Goal: Task Accomplishment & Management: Manage account settings

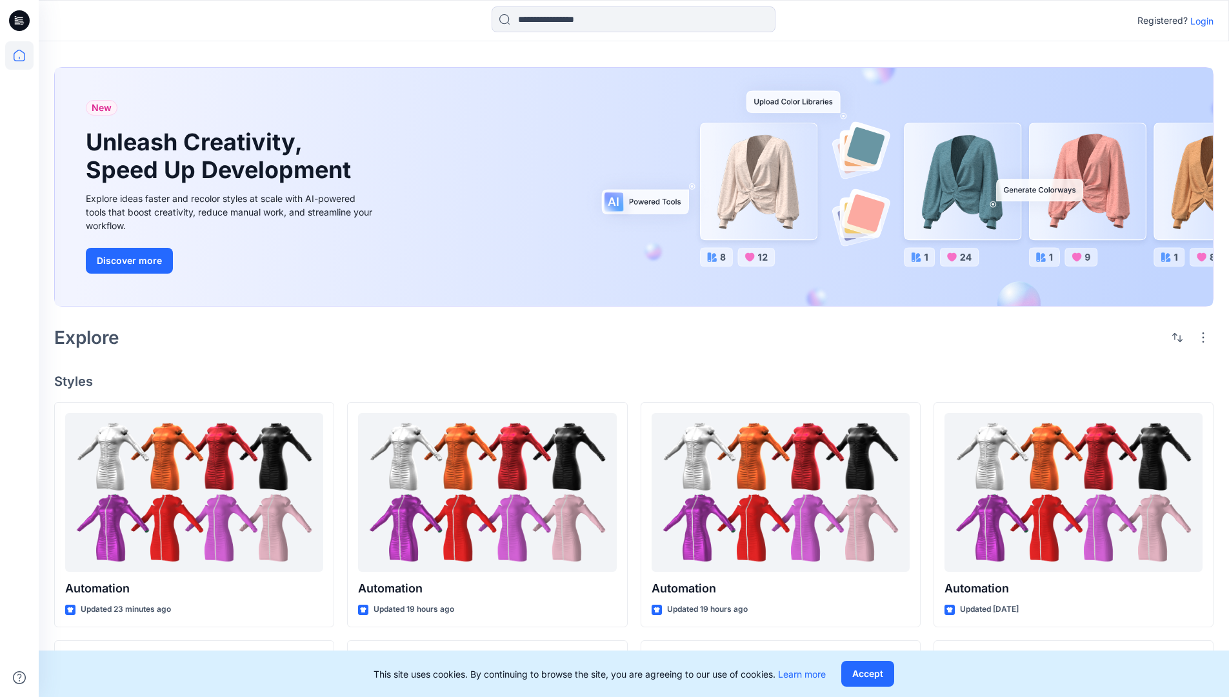
click at [1199, 21] on p "Login" at bounding box center [1201, 21] width 23 height 14
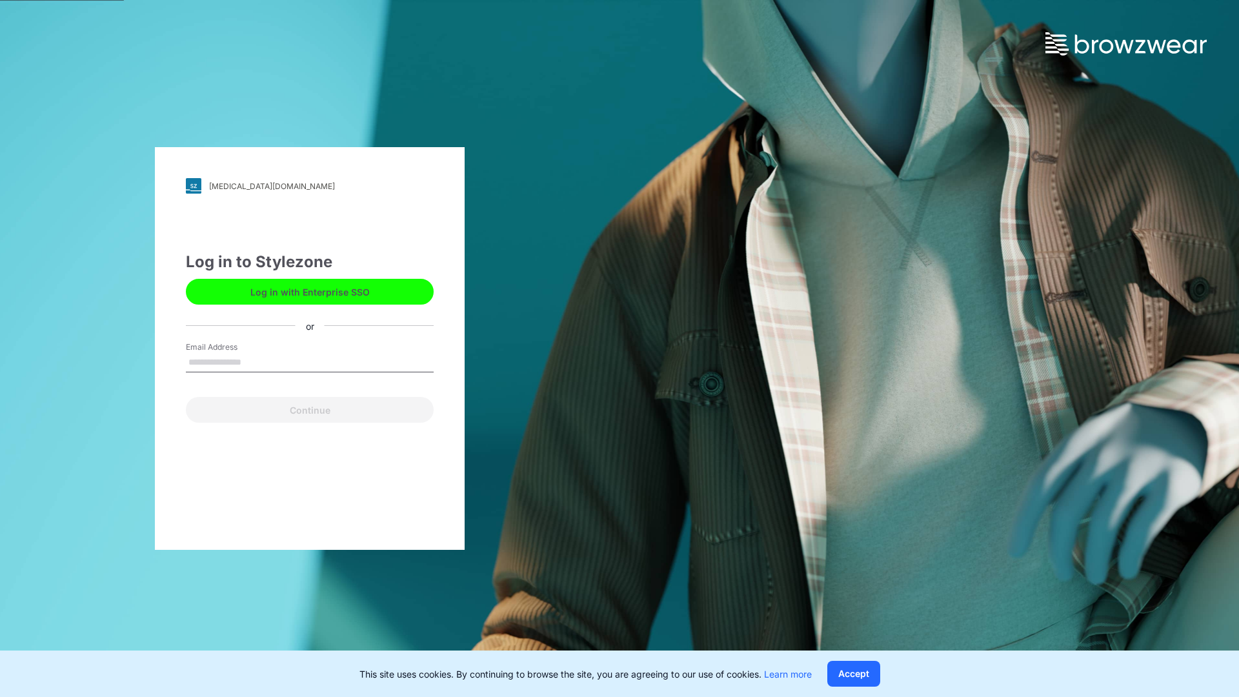
click at [255, 361] on input "Email Address" at bounding box center [310, 362] width 248 height 19
type input "**********"
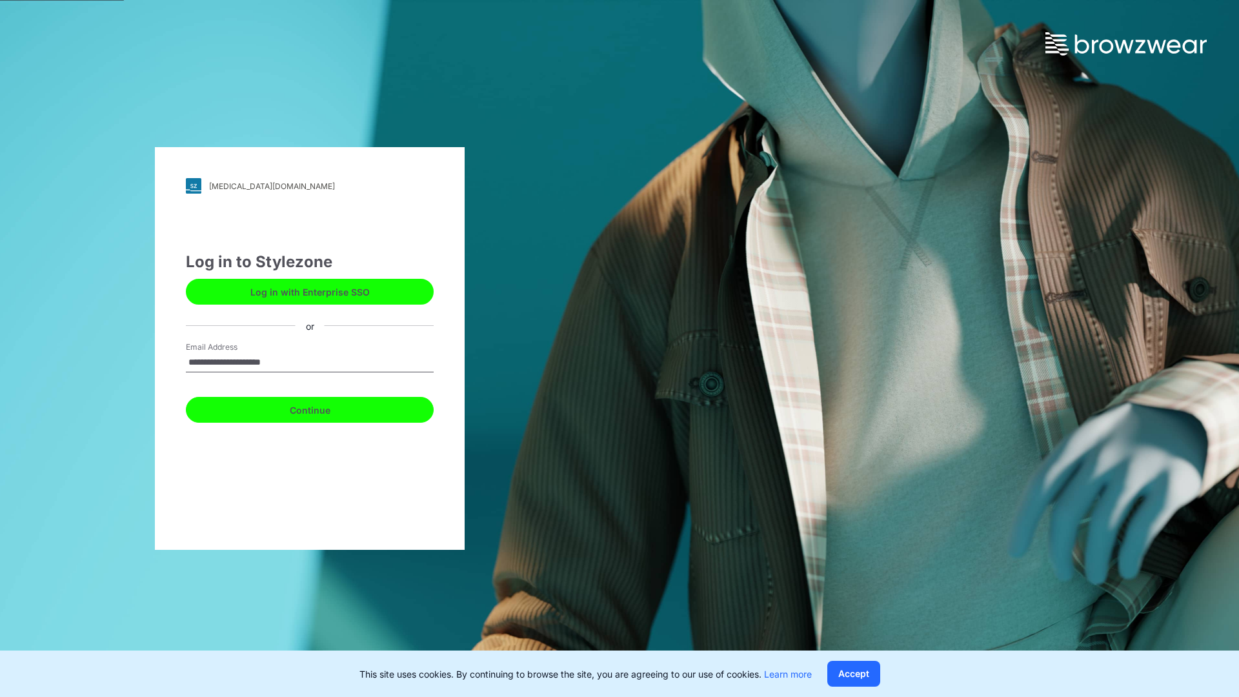
click at [324, 408] on button "Continue" at bounding box center [310, 410] width 248 height 26
